Goal: Book appointment/travel/reservation

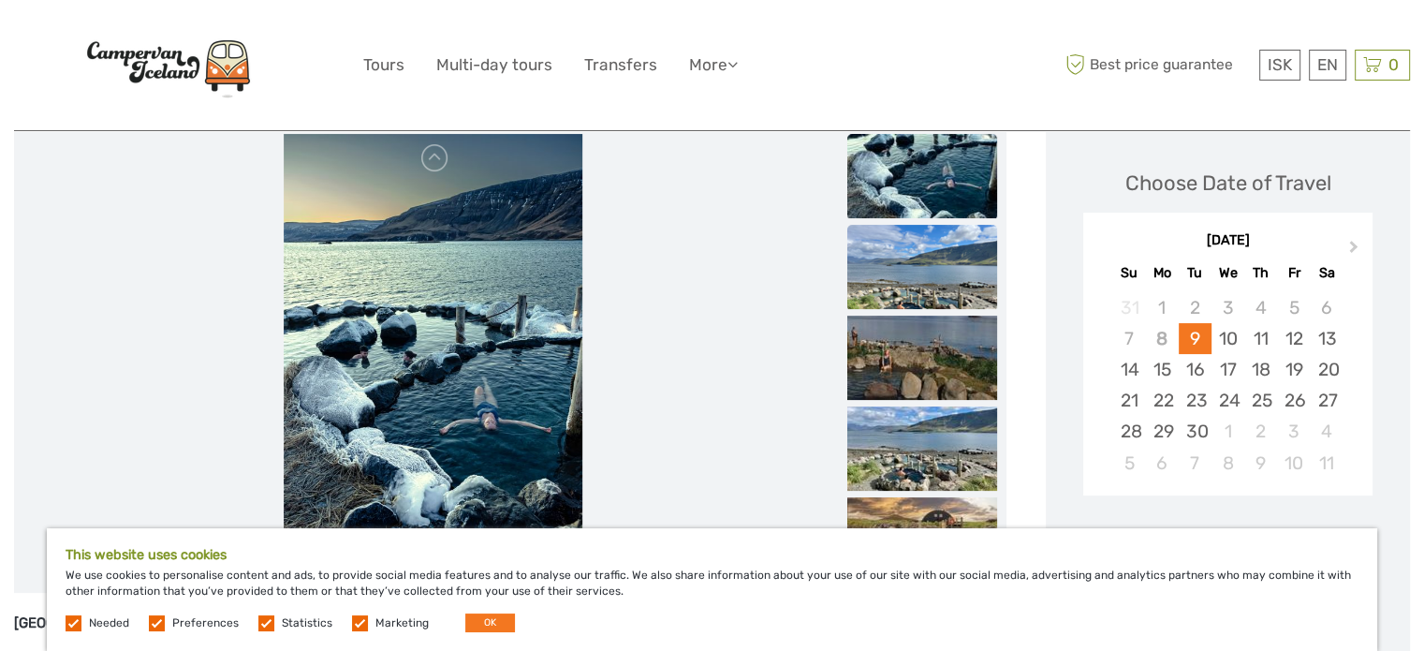
scroll to position [374, 0]
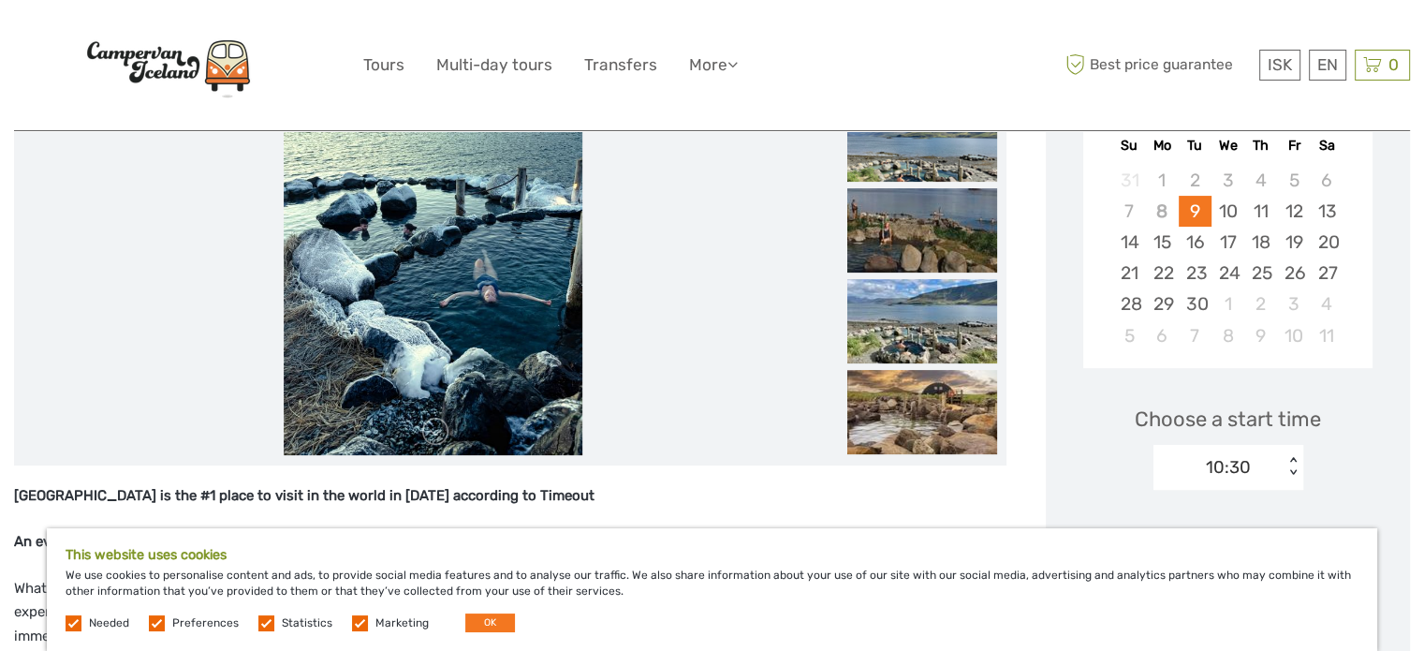
click at [67, 621] on label at bounding box center [74, 623] width 16 height 16
click at [157, 622] on label at bounding box center [157, 623] width 16 height 16
click at [0, 0] on input "checkbox" at bounding box center [0, 0] width 0 height 0
click at [270, 620] on label at bounding box center [266, 623] width 16 height 16
click at [0, 0] on input "checkbox" at bounding box center [0, 0] width 0 height 0
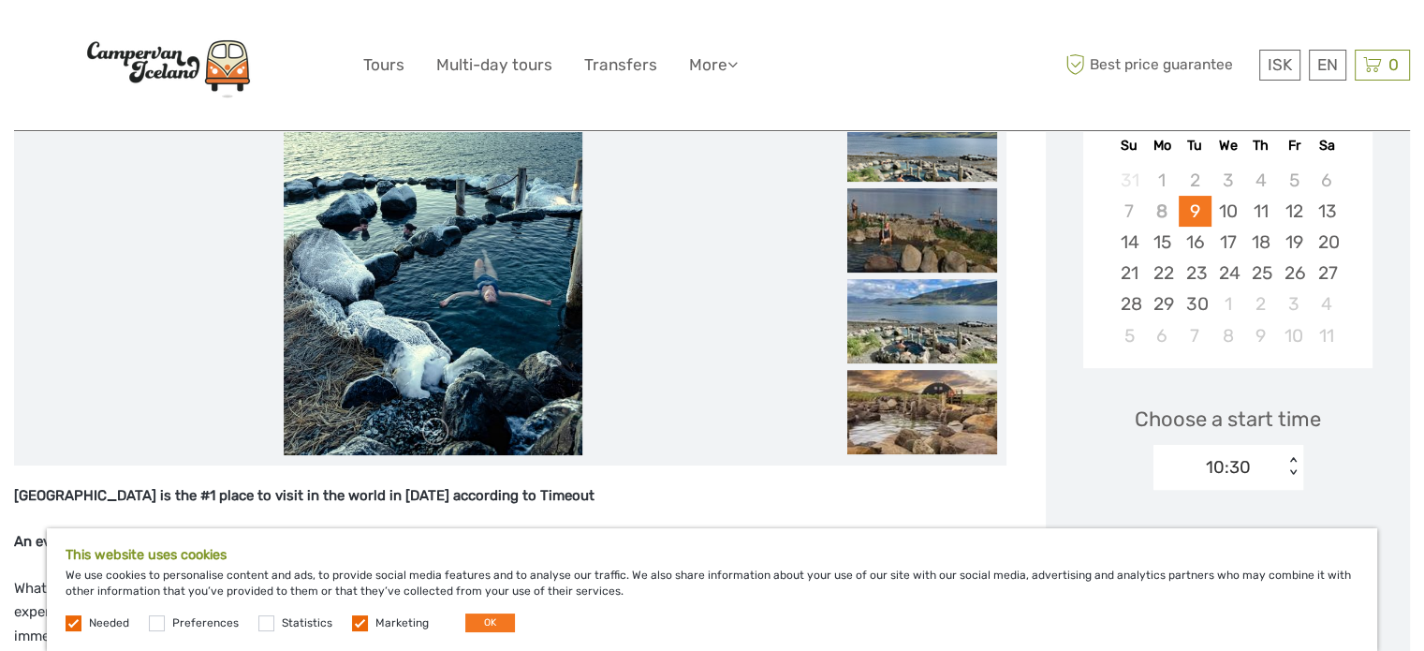
click at [71, 621] on label at bounding box center [74, 623] width 16 height 16
click at [357, 624] on label at bounding box center [360, 623] width 16 height 16
click at [0, 0] on input "checkbox" at bounding box center [0, 0] width 0 height 0
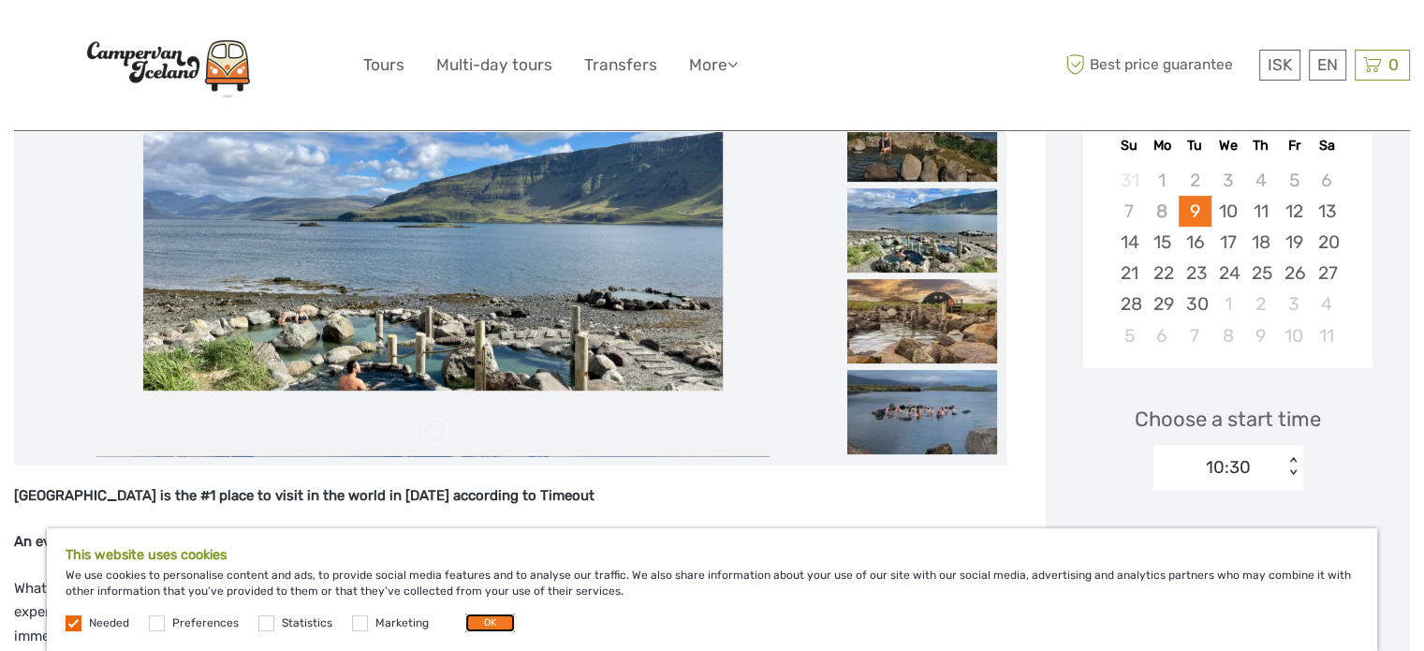
click at [501, 621] on button "OK" at bounding box center [490, 622] width 50 height 19
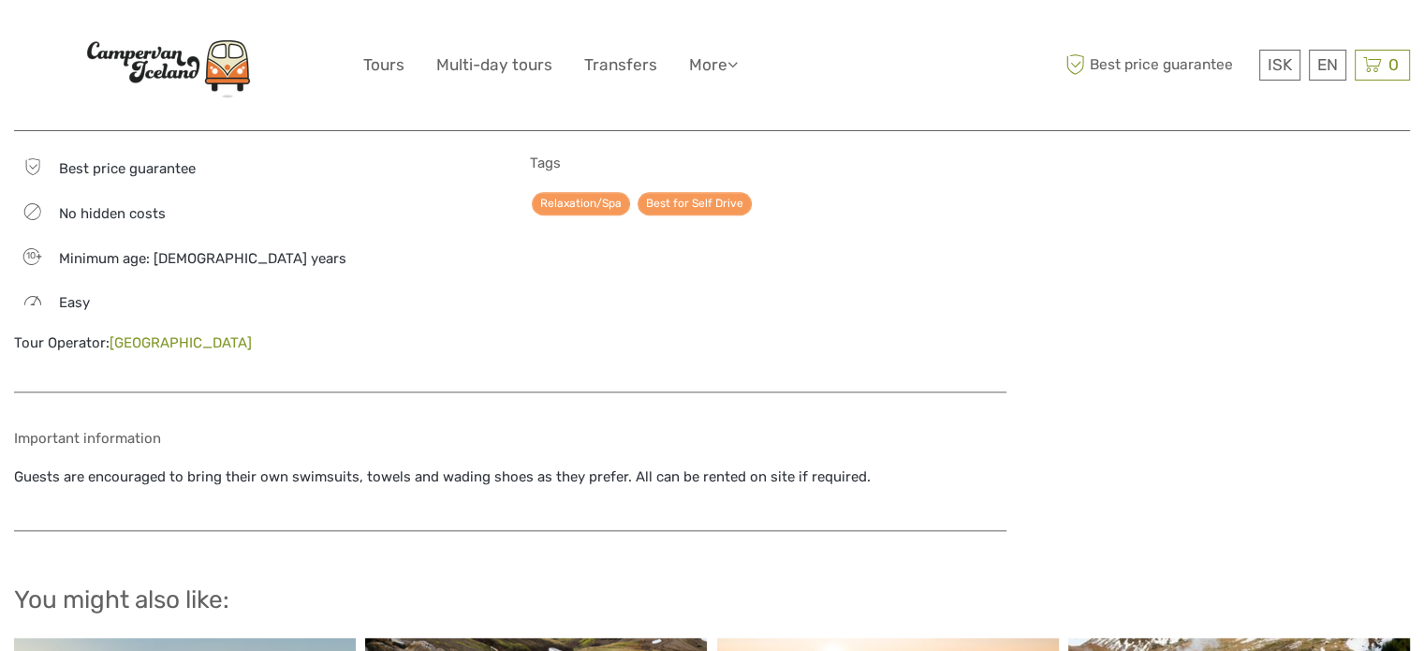
scroll to position [1779, 0]
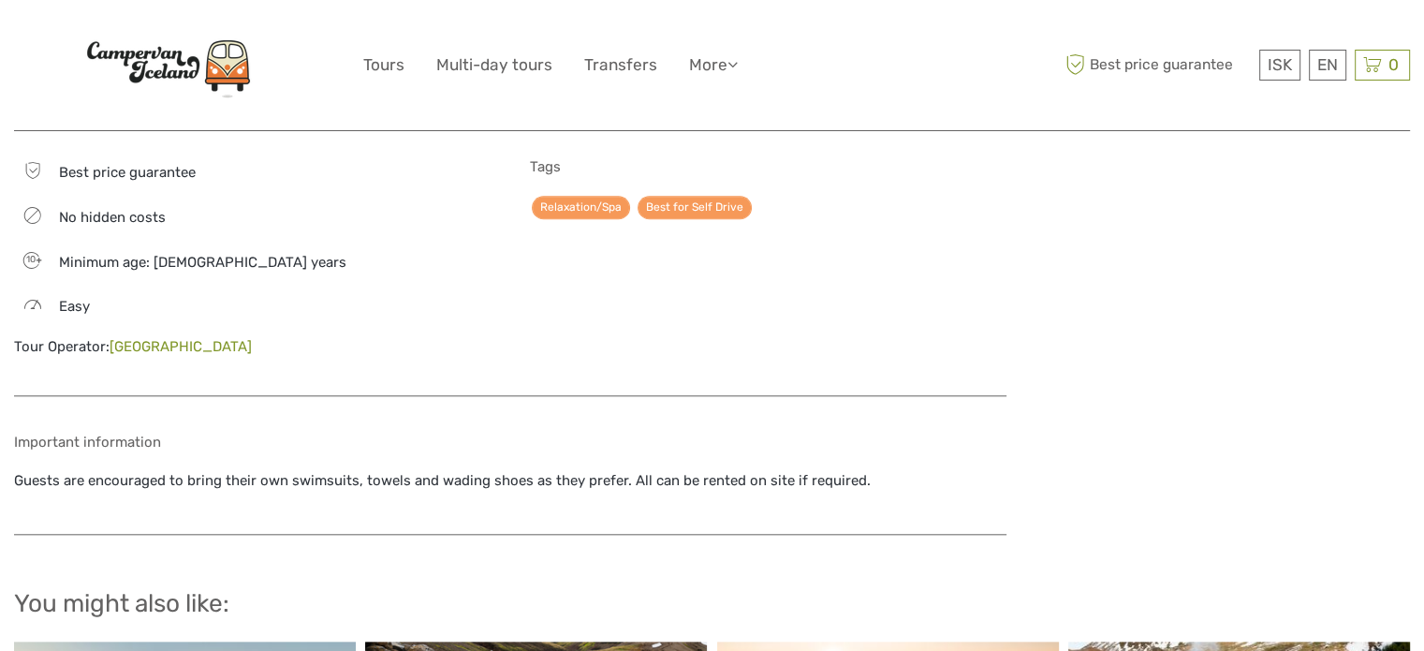
click at [224, 338] on link "[GEOGRAPHIC_DATA]" at bounding box center [181, 346] width 142 height 17
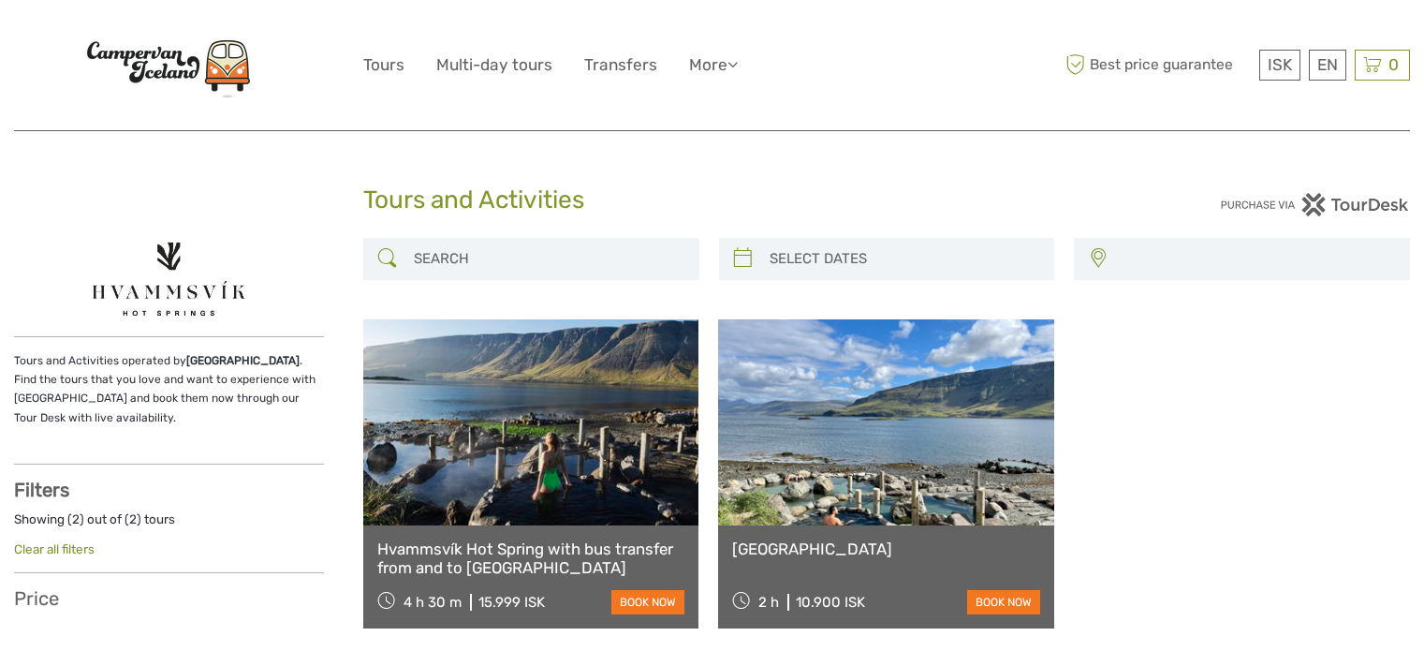
select select
